Goal: Task Accomplishment & Management: Manage account settings

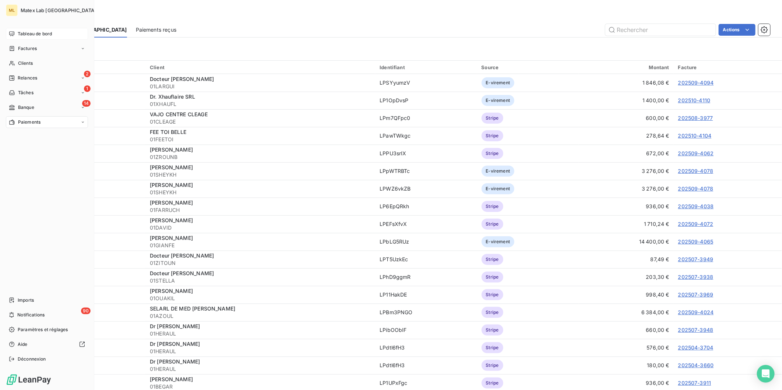
click at [33, 32] on span "Tableau de bord" at bounding box center [35, 34] width 34 height 7
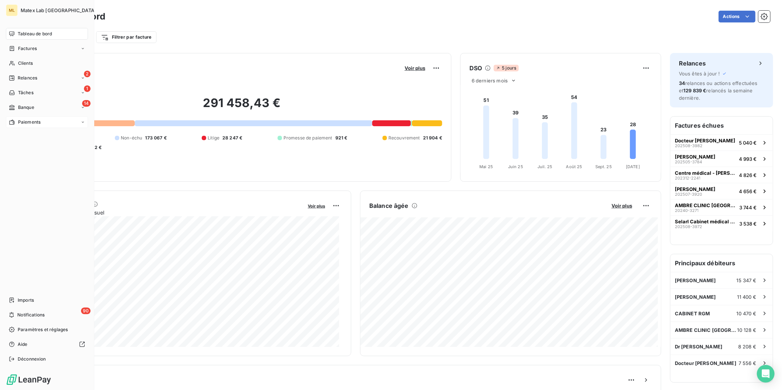
click at [19, 116] on div "Paiements" at bounding box center [47, 122] width 82 height 12
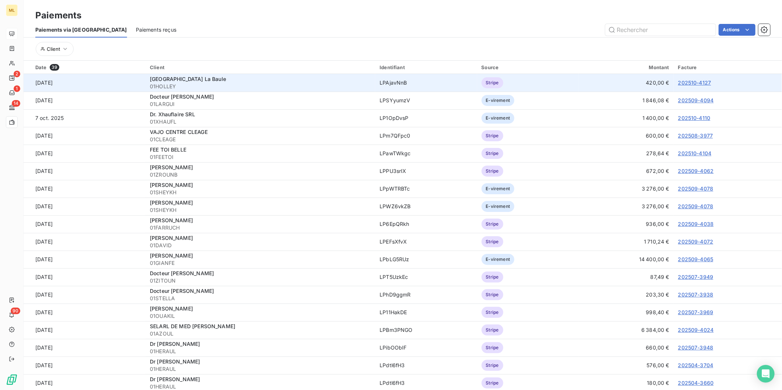
click at [694, 82] on link "202510-4127" at bounding box center [694, 83] width 33 height 6
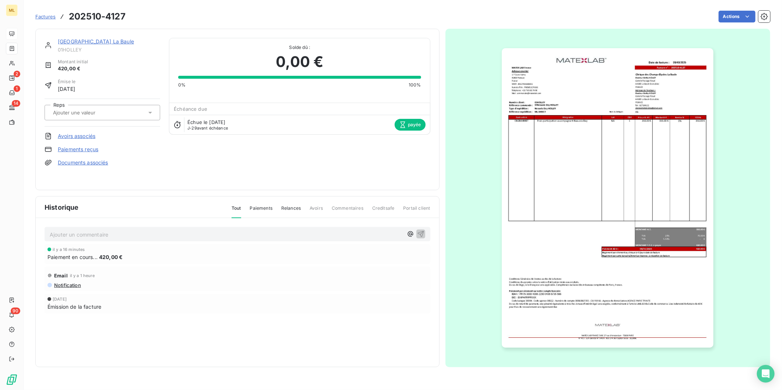
click at [595, 177] on img "button" at bounding box center [608, 198] width 212 height 300
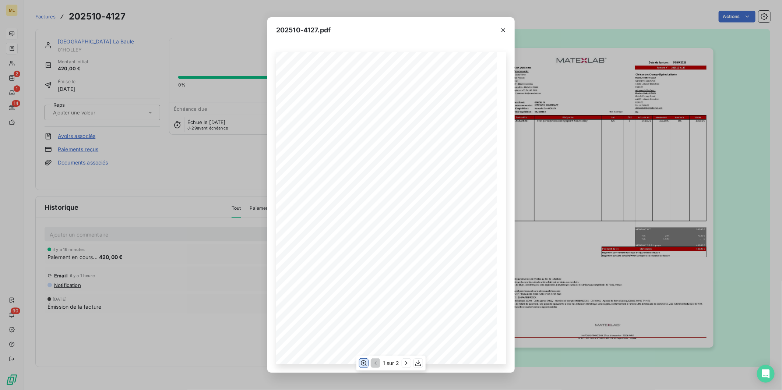
click at [364, 362] on icon "button" at bounding box center [363, 363] width 7 height 7
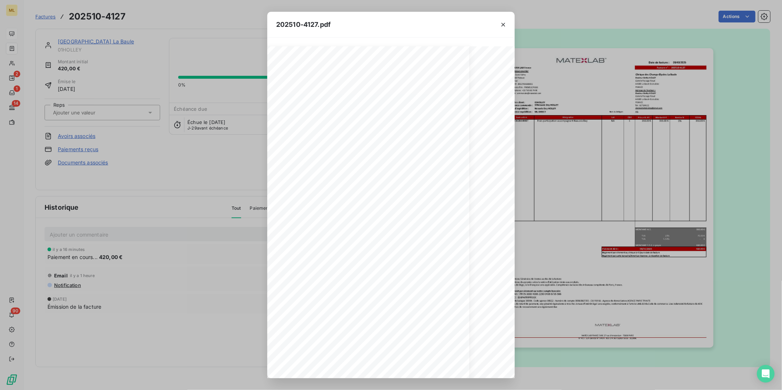
scroll to position [0, 26]
click at [503, 22] on icon "button" at bounding box center [503, 24] width 7 height 7
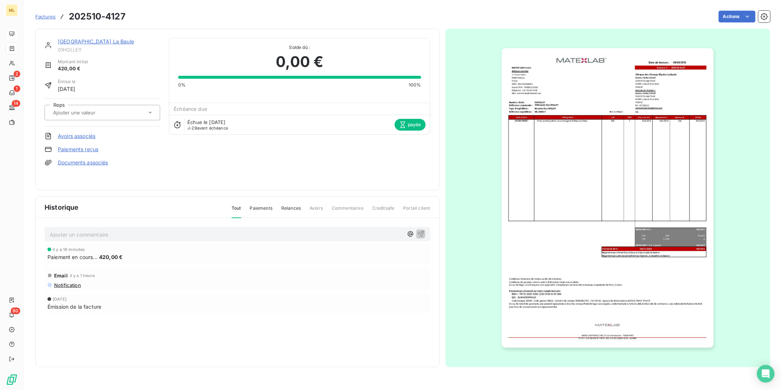
click at [609, 200] on img "button" at bounding box center [608, 198] width 212 height 300
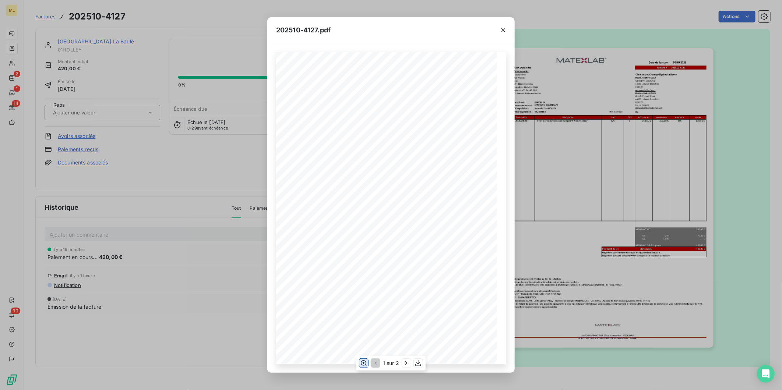
click at [362, 362] on icon "button" at bounding box center [363, 363] width 7 height 7
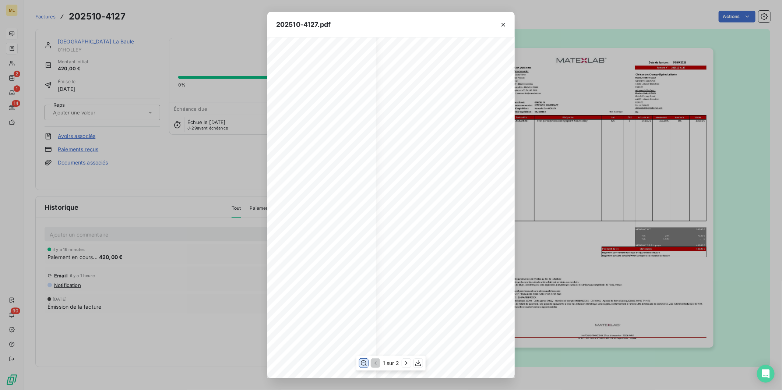
scroll to position [0, 136]
click at [505, 22] on icon "button" at bounding box center [503, 24] width 7 height 7
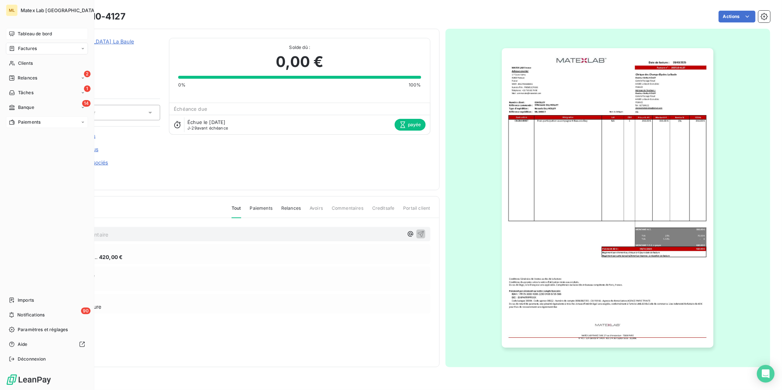
click at [21, 119] on span "Paiements" at bounding box center [29, 122] width 22 height 7
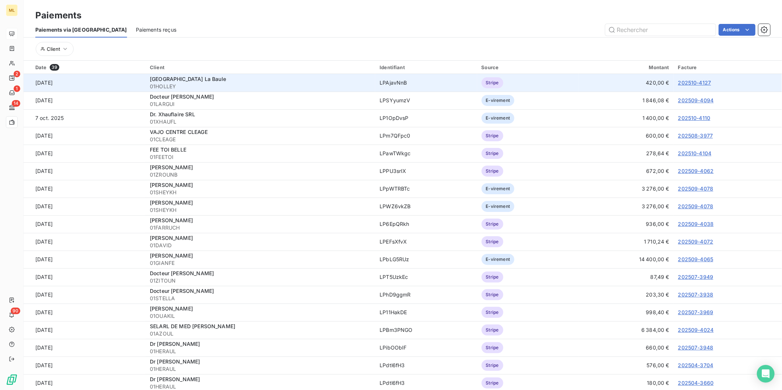
click at [693, 83] on link "202510-4127" at bounding box center [694, 83] width 33 height 6
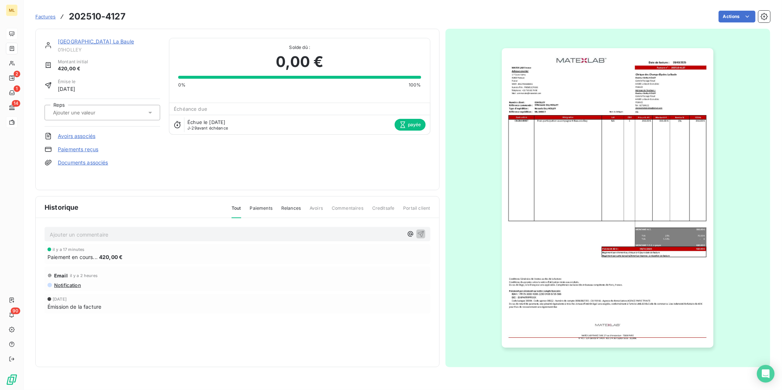
click at [615, 148] on img "button" at bounding box center [608, 198] width 212 height 300
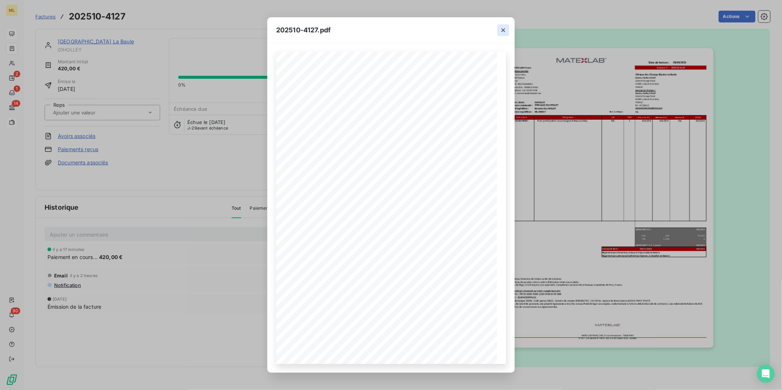
click at [502, 30] on icon "button" at bounding box center [503, 30] width 7 height 7
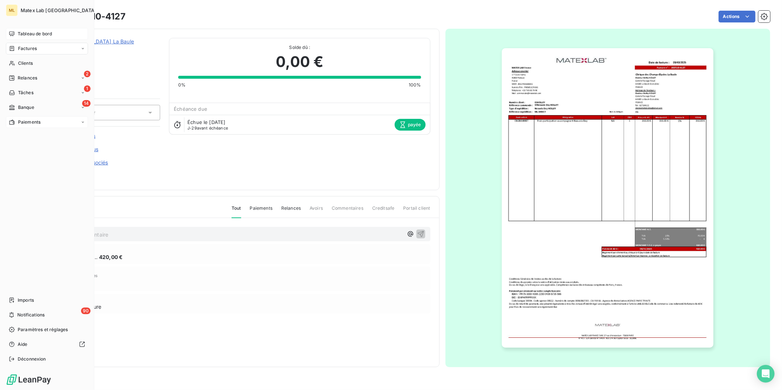
click at [21, 124] on span "Paiements" at bounding box center [29, 122] width 22 height 7
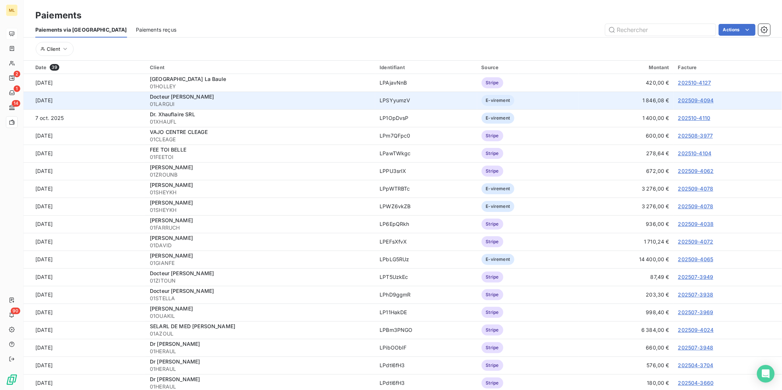
click at [702, 99] on link "202509-4094" at bounding box center [696, 100] width 36 height 6
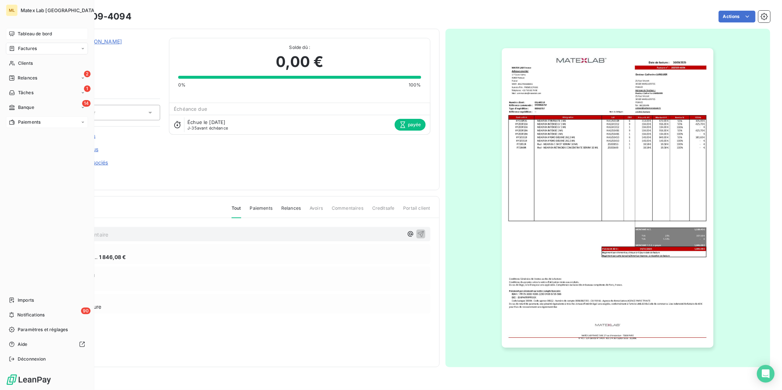
click at [34, 36] on span "Tableau de bord" at bounding box center [35, 34] width 34 height 7
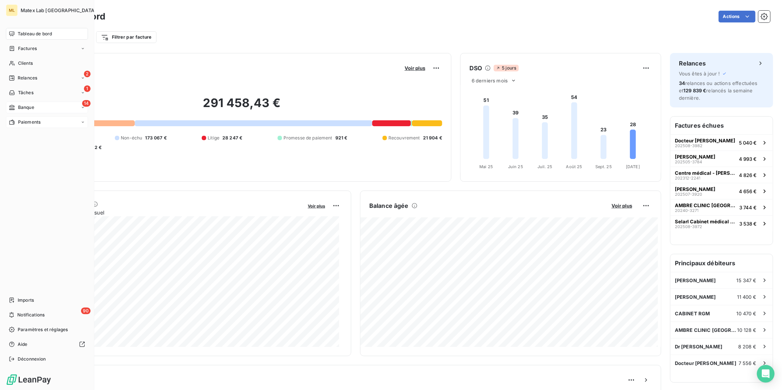
click at [17, 102] on div "14 Banque" at bounding box center [47, 108] width 82 height 12
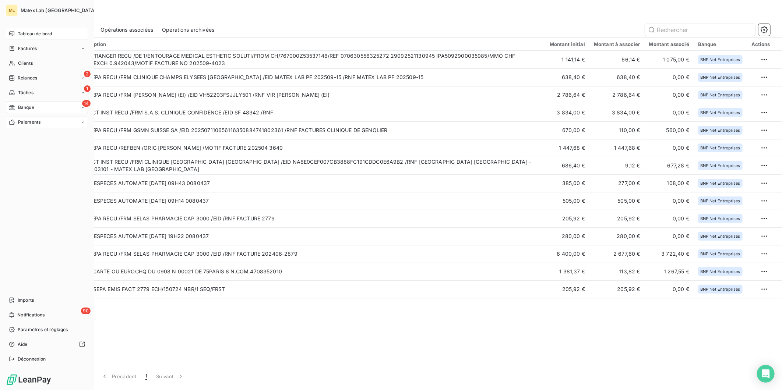
click at [39, 32] on span "Tableau de bord" at bounding box center [35, 34] width 34 height 7
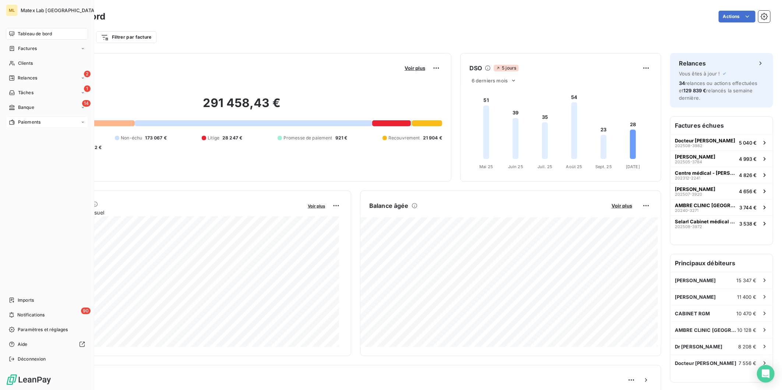
click at [30, 124] on span "Paiements" at bounding box center [29, 122] width 22 height 7
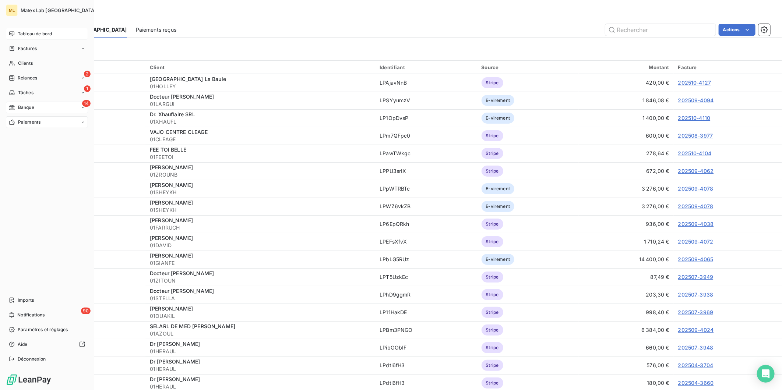
click at [21, 105] on span "Banque" at bounding box center [26, 107] width 16 height 7
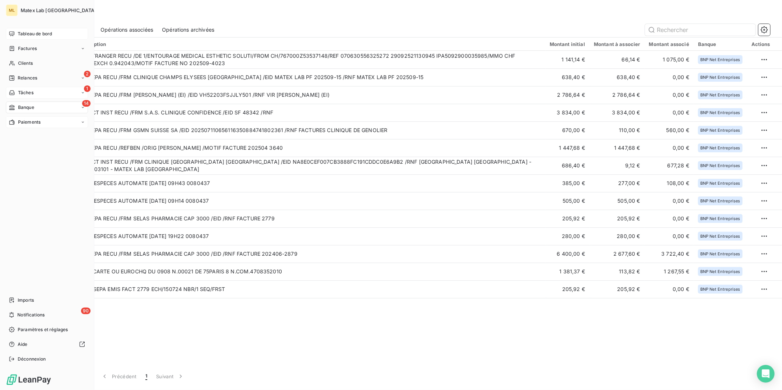
click at [32, 92] on span "Tâches" at bounding box center [25, 92] width 15 height 7
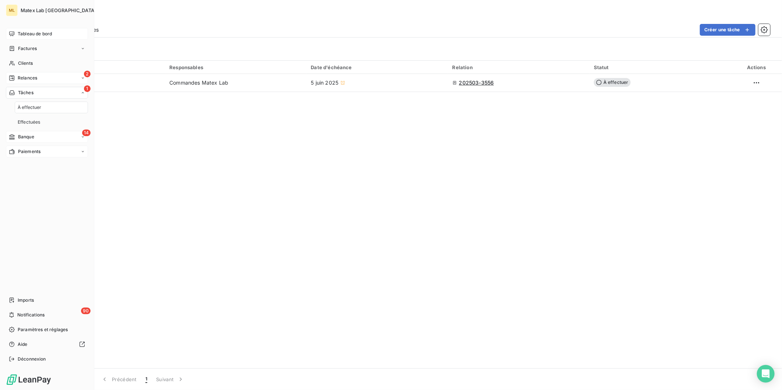
click at [32, 75] on span "Relances" at bounding box center [28, 78] width 20 height 7
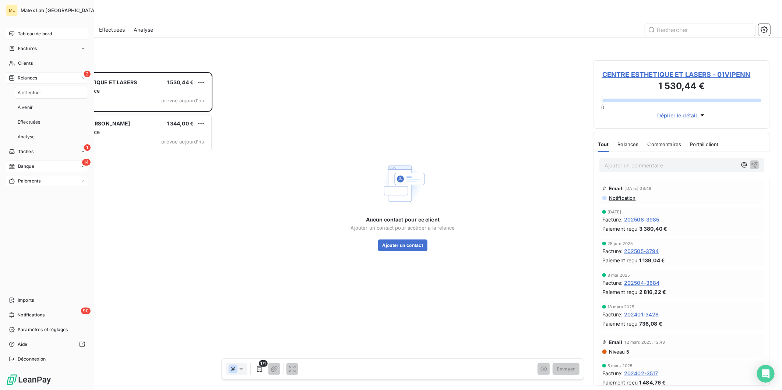
scroll to position [312, 171]
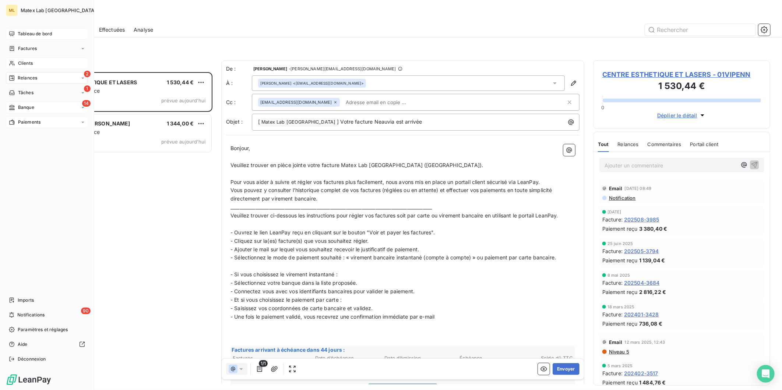
click at [25, 60] on span "Clients" at bounding box center [25, 63] width 15 height 7
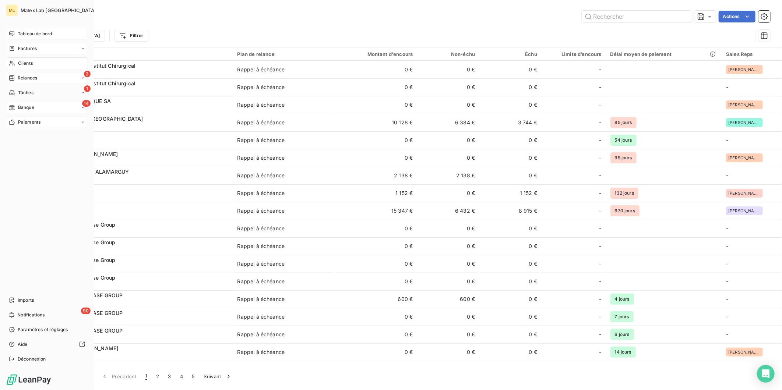
click at [17, 46] on div "Factures" at bounding box center [23, 48] width 28 height 7
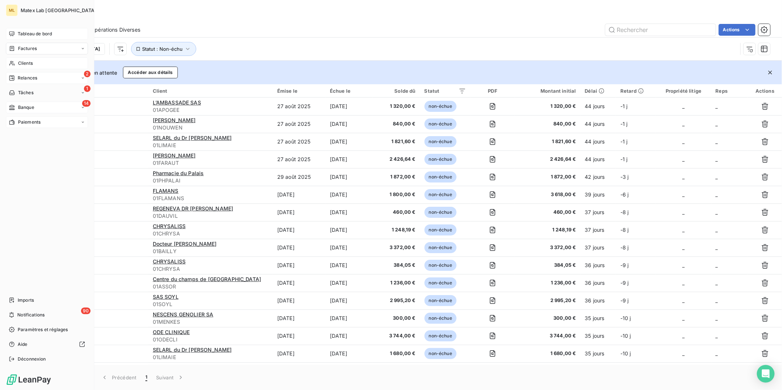
click at [31, 34] on span "Tableau de bord" at bounding box center [35, 34] width 34 height 7
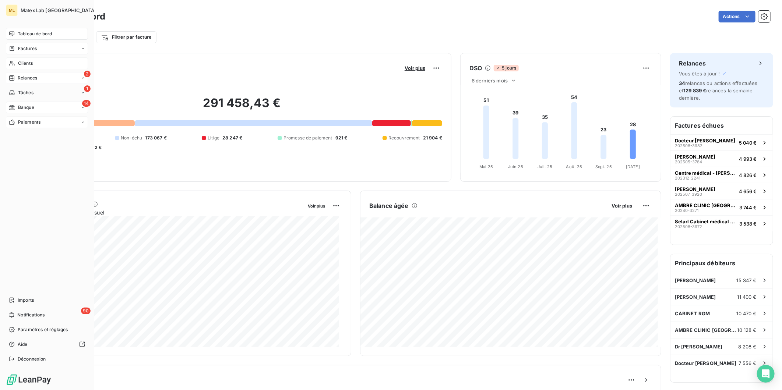
click at [32, 48] on span "Factures" at bounding box center [27, 48] width 19 height 7
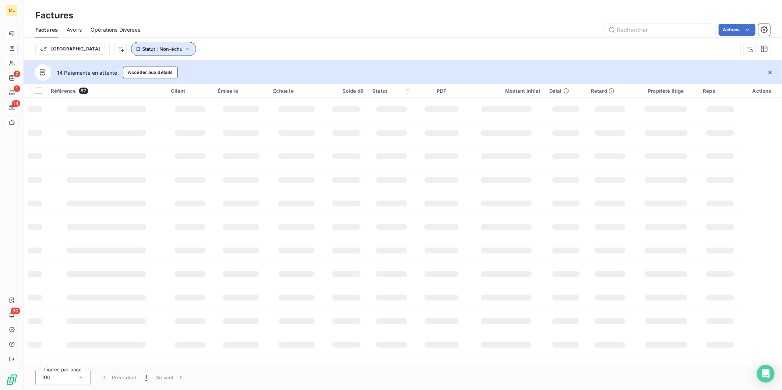
click at [141, 45] on button "Statut : Non-échu" at bounding box center [163, 49] width 65 height 14
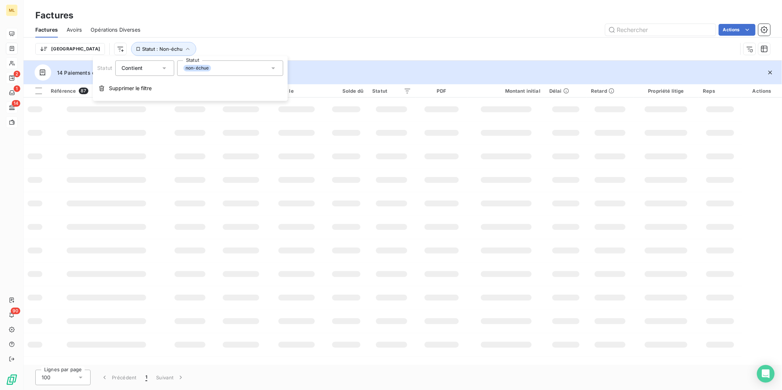
click at [211, 66] on div "non-échue" at bounding box center [197, 68] width 28 height 7
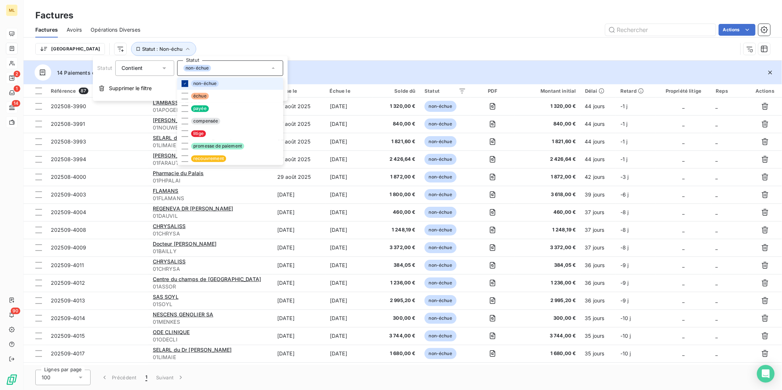
click at [186, 83] on icon at bounding box center [185, 83] width 4 height 4
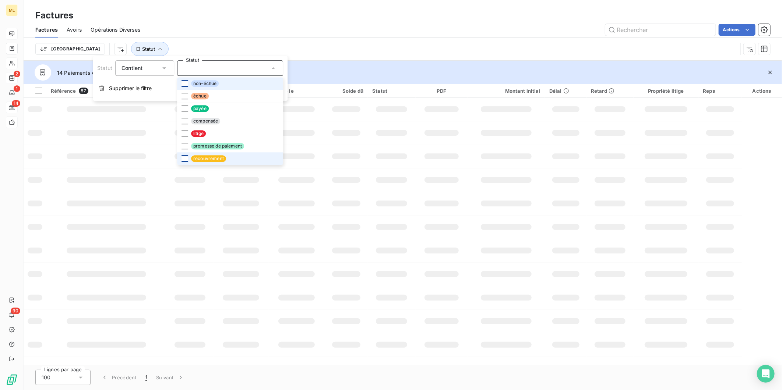
click at [186, 159] on div at bounding box center [185, 158] width 7 height 7
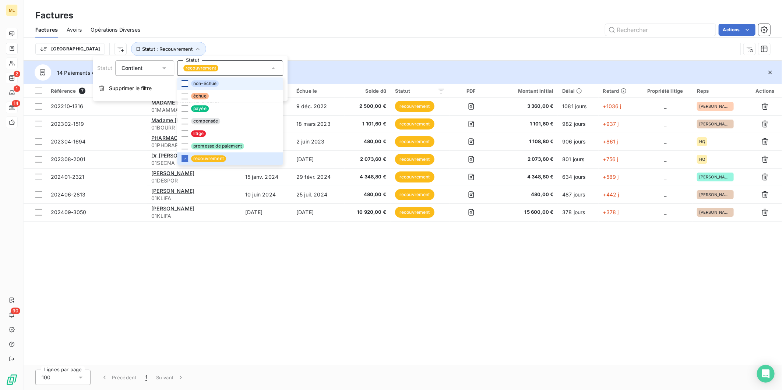
click at [445, 256] on div "Référence 7 Client Émise le Échue le Solde dû Statut PDF Montant initial Délai …" at bounding box center [403, 224] width 759 height 281
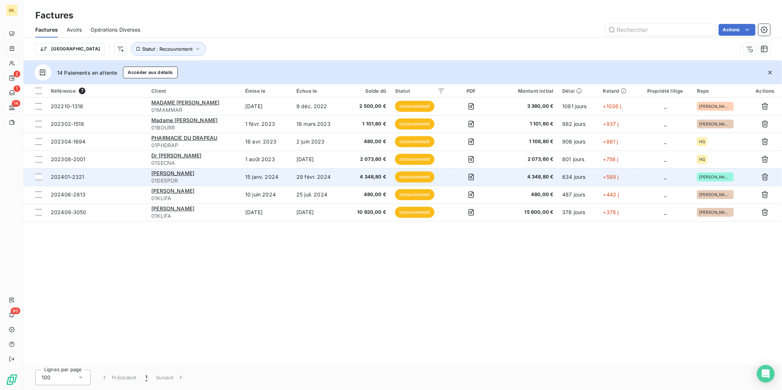
click at [365, 177] on span "4 348,80 €" at bounding box center [367, 176] width 37 height 7
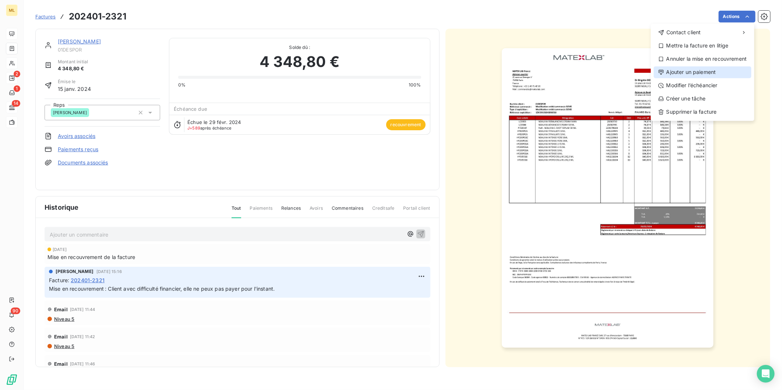
click at [700, 67] on div "Ajouter un paiement" at bounding box center [703, 72] width 98 height 12
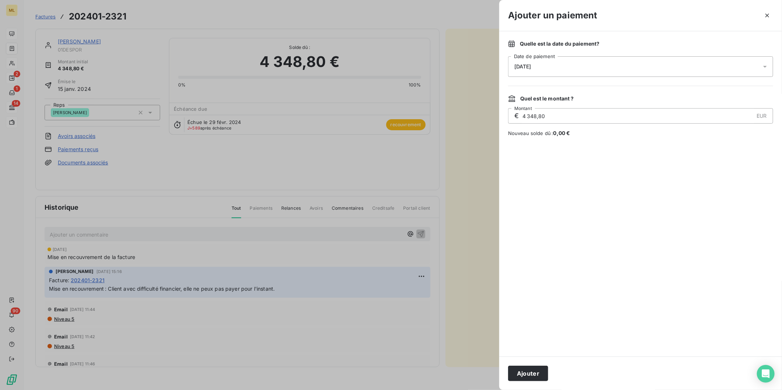
click at [564, 116] on input "4 348,80" at bounding box center [638, 116] width 232 height 15
drag, startPoint x: 566, startPoint y: 118, endPoint x: 501, endPoint y: 120, distance: 64.8
click at [501, 120] on div "Quelle est la date du paiement ? [DATE] Date de paiement Quel est le montant ? …" at bounding box center [640, 194] width 283 height 326
type input "960,00"
click at [531, 373] on button "Ajouter" at bounding box center [528, 373] width 40 height 15
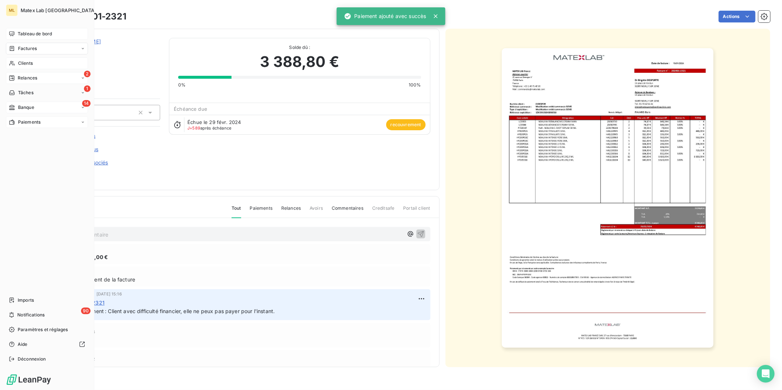
click at [39, 31] on span "Tableau de bord" at bounding box center [35, 34] width 34 height 7
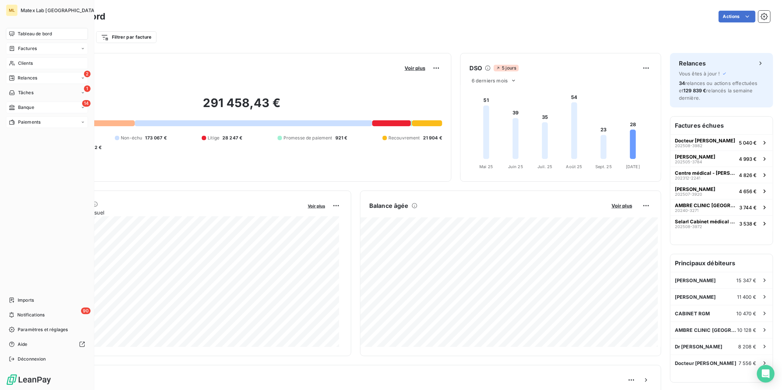
click at [20, 48] on span "Factures" at bounding box center [27, 48] width 19 height 7
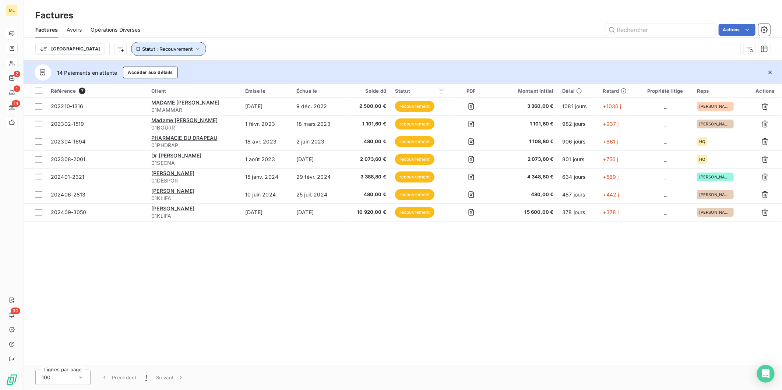
click at [142, 49] on span "Statut : Recouvrement" at bounding box center [167, 49] width 50 height 6
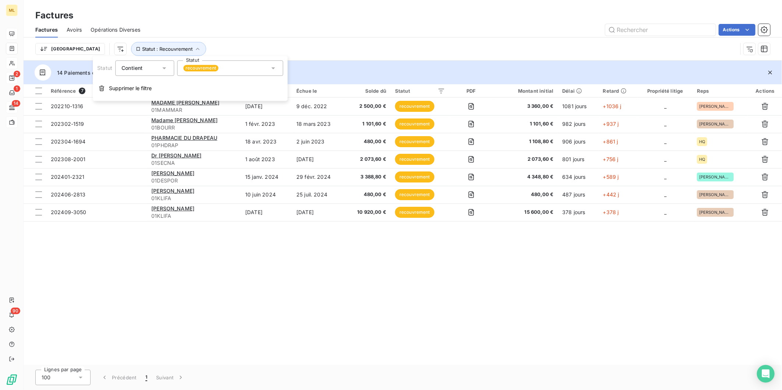
click at [208, 63] on div "recouvrement" at bounding box center [230, 67] width 106 height 15
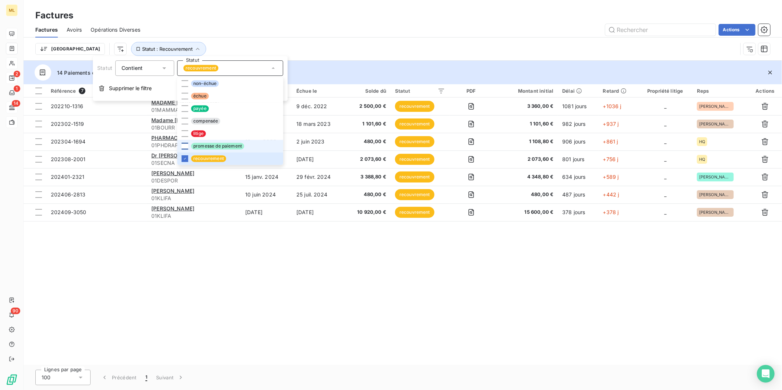
click at [183, 145] on div at bounding box center [185, 146] width 7 height 7
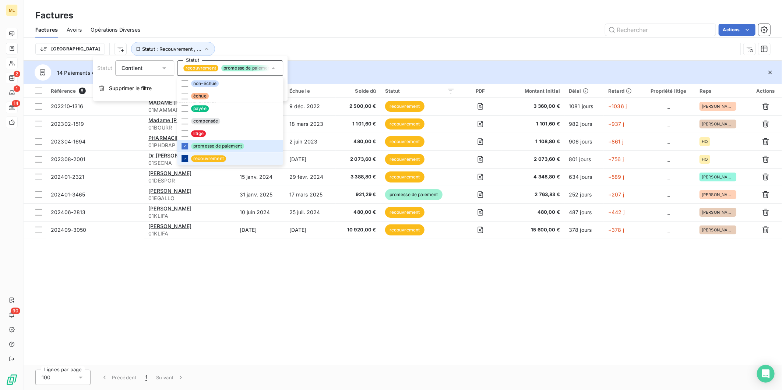
click at [183, 161] on div at bounding box center [185, 158] width 7 height 7
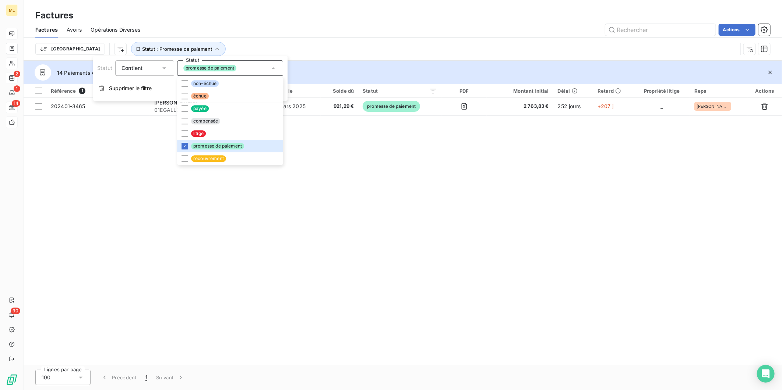
click at [389, 216] on div "Référence 1 Client Émise le Échue le Solde dû Statut PDF Montant initial Délai …" at bounding box center [403, 224] width 759 height 281
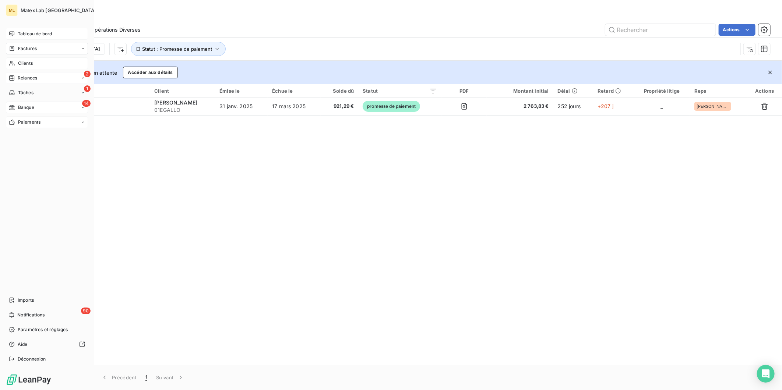
click at [43, 31] on span "Tableau de bord" at bounding box center [35, 34] width 34 height 7
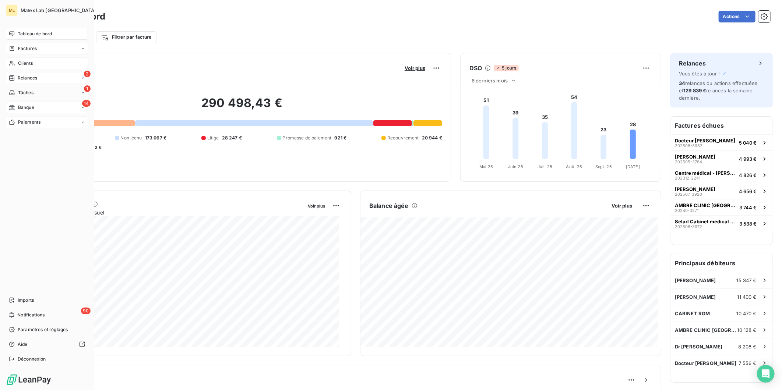
click at [16, 123] on div "Paiements" at bounding box center [25, 122] width 32 height 7
